Goal: Information Seeking & Learning: Find contact information

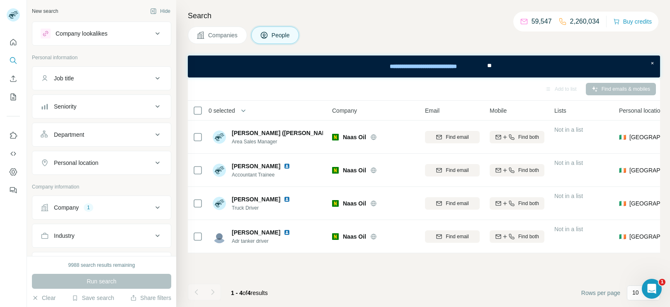
click at [119, 198] on button "Company 1" at bounding box center [101, 208] width 139 height 20
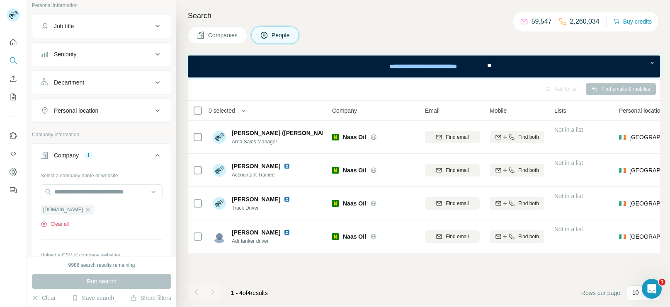
click at [61, 222] on button "Clear all" at bounding box center [55, 224] width 28 height 7
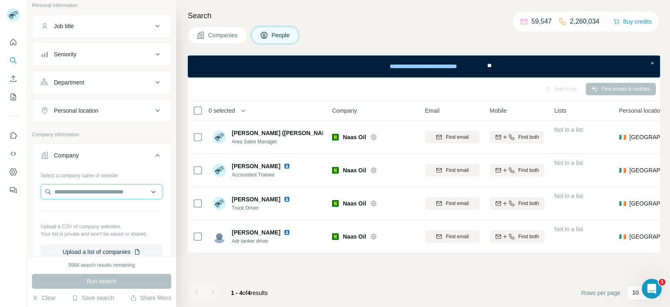
click at [100, 196] on input "text" at bounding box center [102, 192] width 122 height 15
paste input "**********"
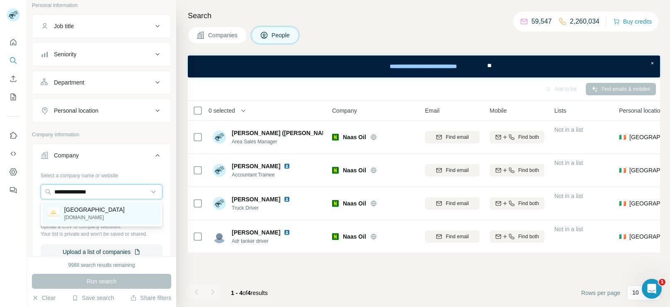
type input "**********"
click at [90, 215] on p "[DOMAIN_NAME]" at bounding box center [94, 217] width 61 height 7
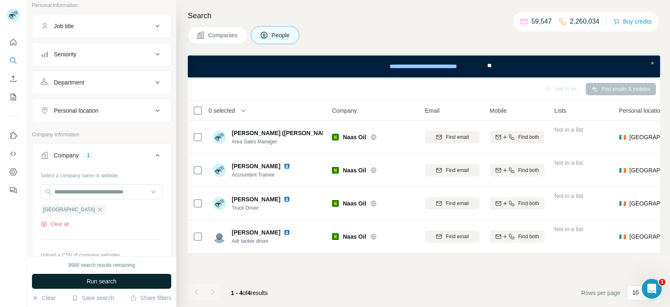
click at [106, 275] on button "Run search" at bounding box center [101, 281] width 139 height 15
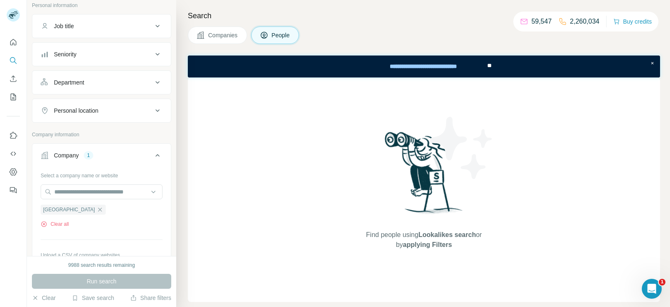
click at [59, 228] on div "Select a company name or website [GEOGRAPHIC_DATA] Clear all Upload a CSV of co…" at bounding box center [102, 228] width 122 height 119
click at [62, 224] on button "Clear all" at bounding box center [55, 224] width 28 height 7
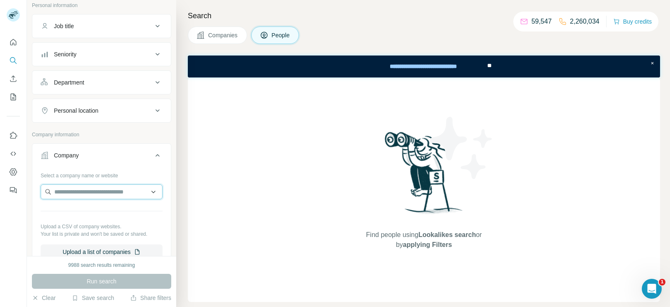
click at [95, 194] on input "text" at bounding box center [102, 192] width 122 height 15
paste input "*********"
type input "*********"
click at [104, 209] on p "Adsign ideutvikling as" at bounding box center [92, 210] width 56 height 8
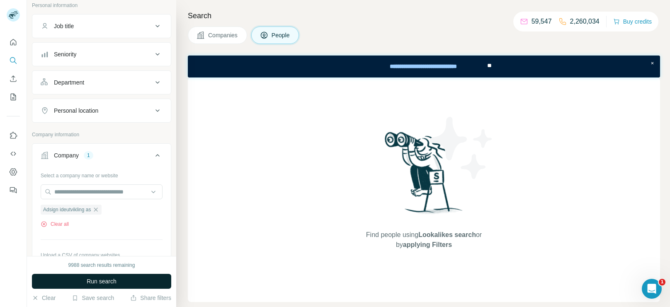
click at [119, 284] on button "Run search" at bounding box center [101, 281] width 139 height 15
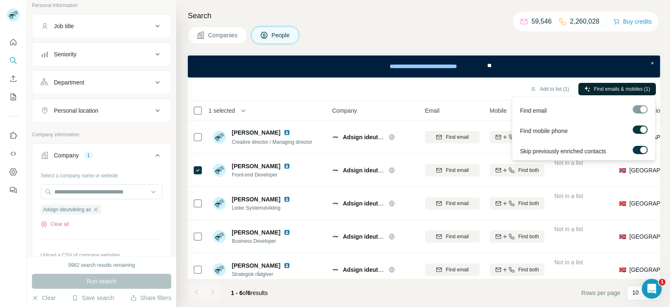
click at [584, 92] on button "Find emails & mobiles (1)" at bounding box center [618, 89] width 78 height 12
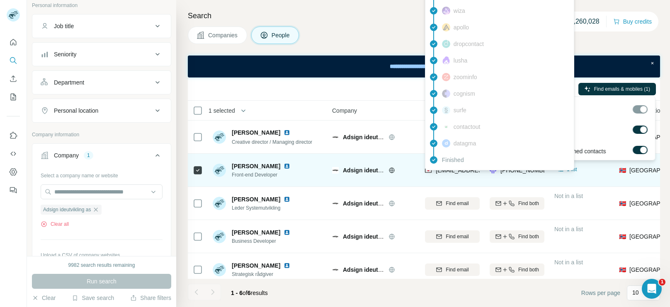
click at [445, 173] on span "[EMAIL_ADDRESS][DOMAIN_NAME]" at bounding box center [485, 170] width 98 height 7
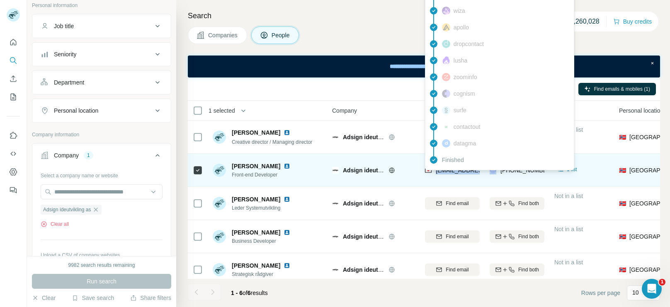
click at [383, 156] on td "Adsign ideutvikling as" at bounding box center [373, 170] width 93 height 33
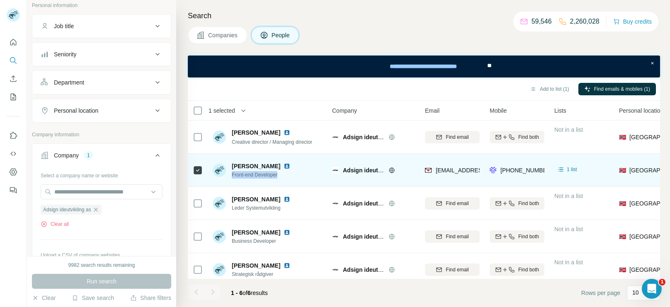
drag, startPoint x: 287, startPoint y: 179, endPoint x: 232, endPoint y: 179, distance: 54.3
click at [232, 179] on div "[PERSON_NAME] Front-end Developer" at bounding box center [268, 170] width 110 height 23
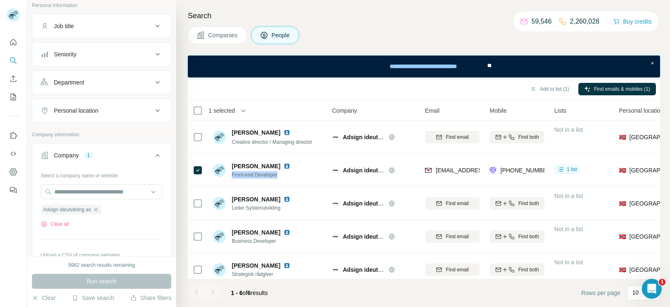
copy span "Front-end Developer"
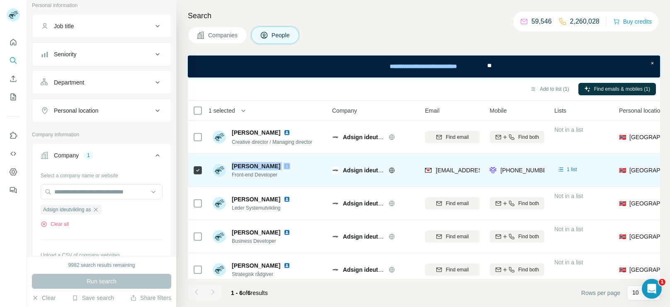
drag, startPoint x: 231, startPoint y: 162, endPoint x: 272, endPoint y: 170, distance: 41.4
click at [272, 170] on div "[PERSON_NAME] Front-end Developer" at bounding box center [253, 170] width 81 height 17
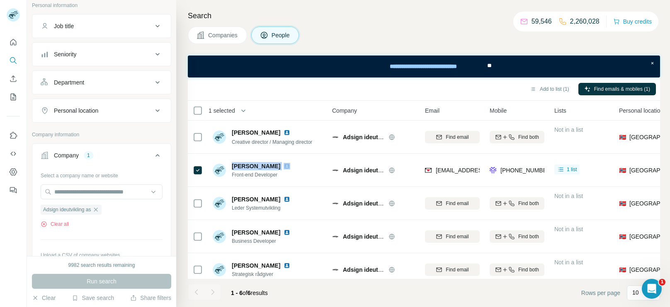
copy span "[PERSON_NAME]"
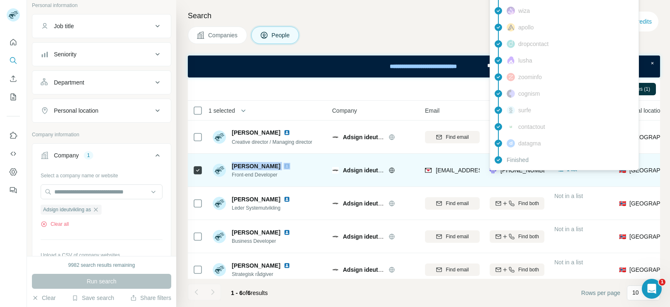
click at [523, 168] on div "Finished" at bounding box center [564, 160] width 145 height 17
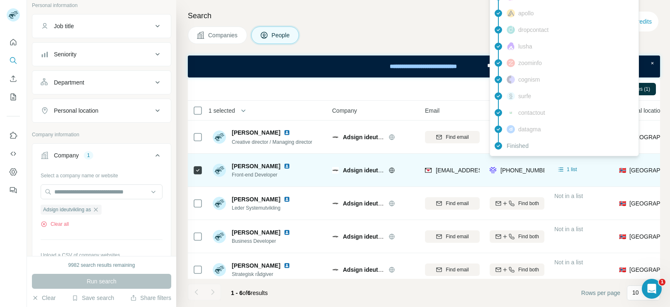
click at [523, 168] on span "[PHONE_NUMBER]" at bounding box center [527, 170] width 52 height 7
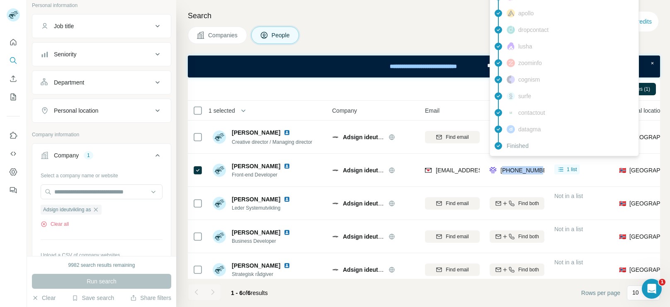
copy span "4746567503"
click at [65, 221] on button "Clear all" at bounding box center [55, 224] width 28 height 7
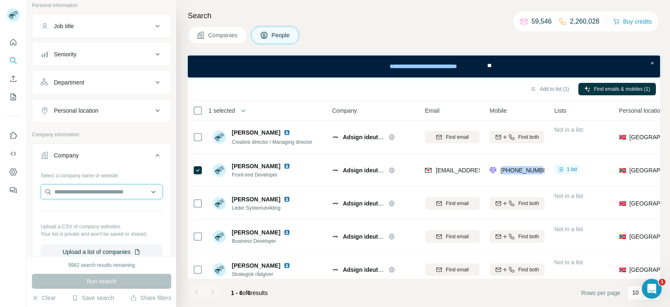
click at [101, 195] on input "text" at bounding box center [102, 192] width 122 height 15
paste input "**********"
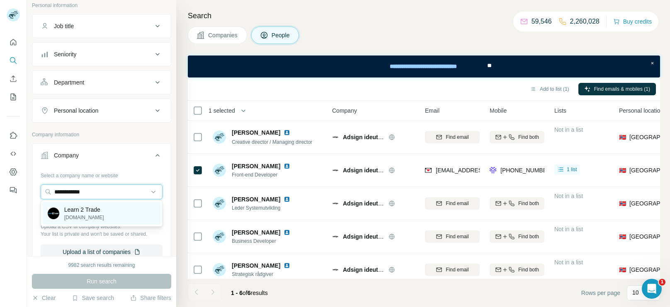
type input "**********"
click at [85, 213] on p "Learn 2 Trade" at bounding box center [84, 210] width 40 height 8
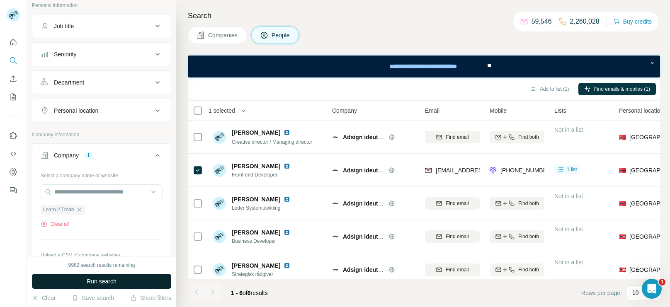
click at [102, 282] on span "Run search" at bounding box center [102, 282] width 30 height 8
